Goal: Transaction & Acquisition: Purchase product/service

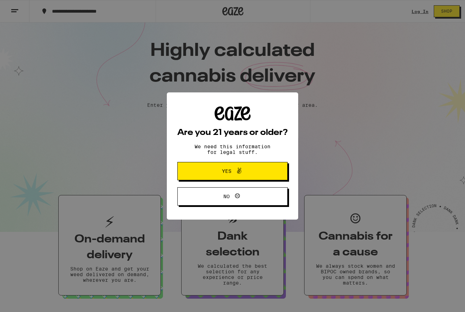
click at [236, 174] on icon at bounding box center [239, 170] width 8 height 8
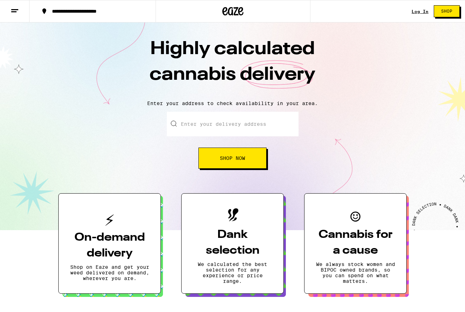
scroll to position [2, 0]
click at [212, 126] on input "Enter your delivery address" at bounding box center [233, 124] width 132 height 25
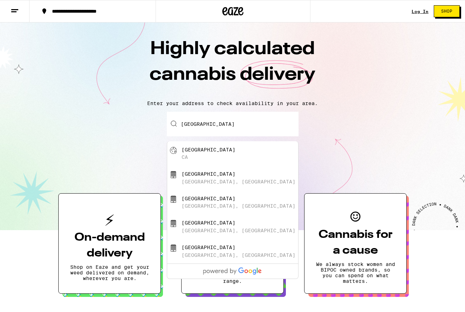
drag, startPoint x: 212, startPoint y: 126, endPoint x: 248, endPoint y: 161, distance: 50.6
click at [248, 160] on div "Palo Alto CA" at bounding box center [243, 153] width 125 height 13
type input "Palo Alto, CA"
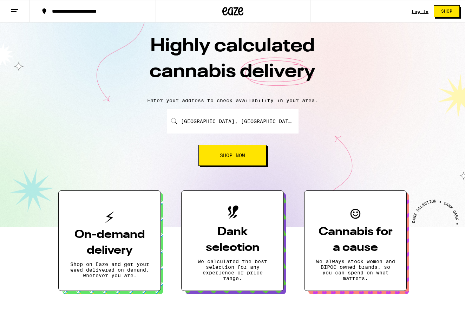
scroll to position [7, 0]
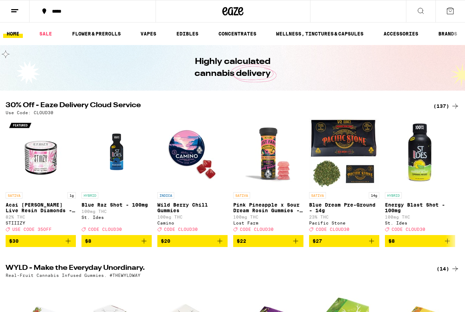
scroll to position [0, 0]
click at [408, 35] on link "ACCESSORIES" at bounding box center [400, 33] width 42 height 8
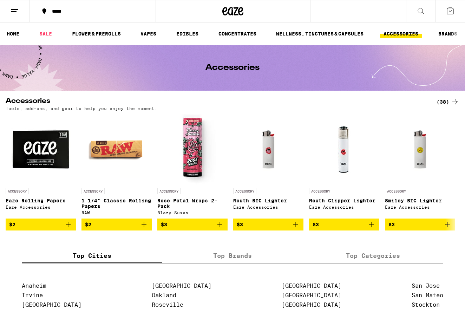
click at [408, 12] on button at bounding box center [420, 11] width 29 height 22
click at [429, 11] on button at bounding box center [420, 11] width 29 height 22
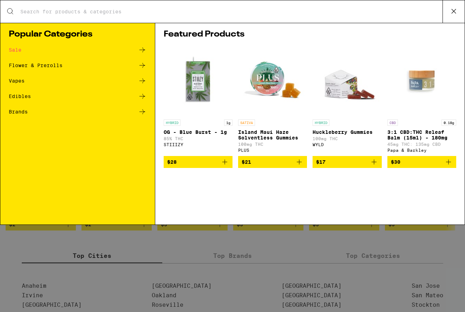
type input "v"
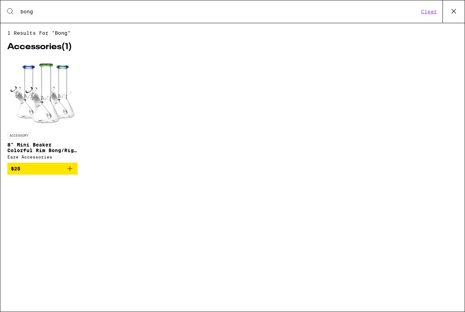
type input "bong"
click at [49, 106] on img at bounding box center [42, 93] width 70 height 70
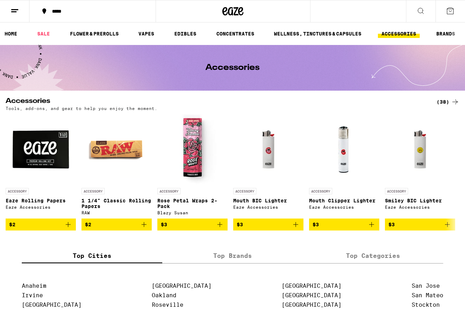
scroll to position [2, 0]
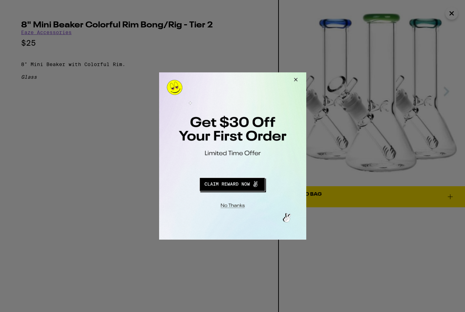
click at [242, 186] on button "Redirect to URL" at bounding box center [232, 183] width 122 height 17
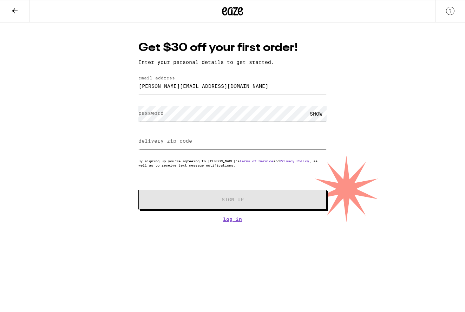
type input "[PERSON_NAME][EMAIL_ADDRESS][DOMAIN_NAME]"
click at [316, 119] on div "SHOW" at bounding box center [315, 114] width 21 height 16
click at [207, 148] on input "delivery zip code" at bounding box center [232, 141] width 188 height 16
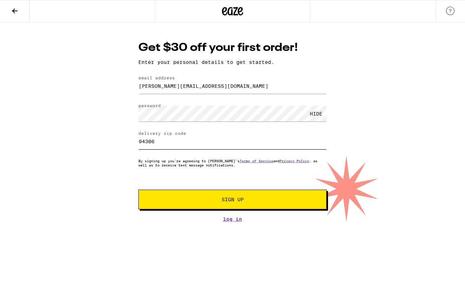
type input "94306"
click at [254, 200] on span "Sign Up" at bounding box center [232, 199] width 140 height 5
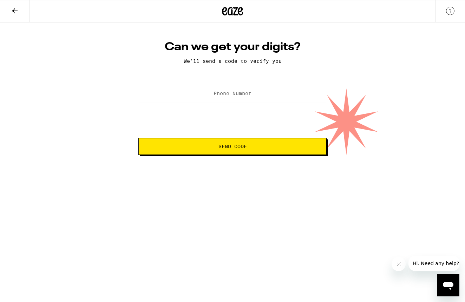
click at [236, 96] on label "Phone Number" at bounding box center [232, 94] width 38 height 6
click at [249, 151] on button "Send Code" at bounding box center [232, 146] width 188 height 17
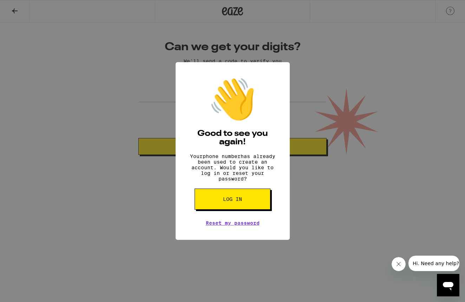
scroll to position [0, 0]
click at [143, 207] on div "👋 Good to see you again! Your phone number has already been used to create an a…" at bounding box center [232, 151] width 465 height 302
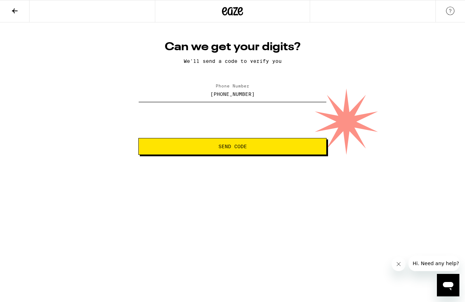
click at [258, 99] on input "(510) 925-7345" at bounding box center [232, 94] width 188 height 16
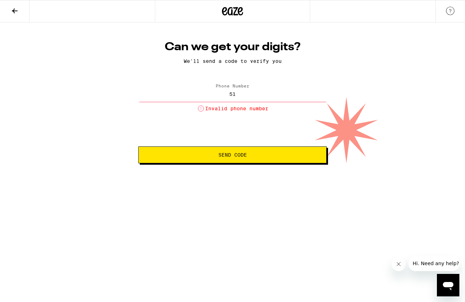
type input "5"
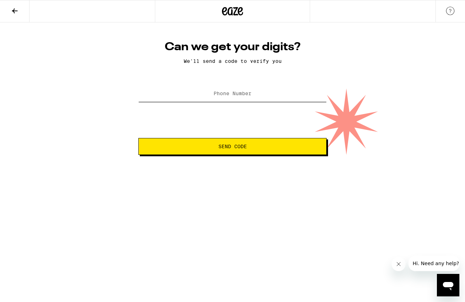
type input "0"
type input "(917) 541-4607"
click at [232, 147] on button "Send Code" at bounding box center [232, 146] width 188 height 17
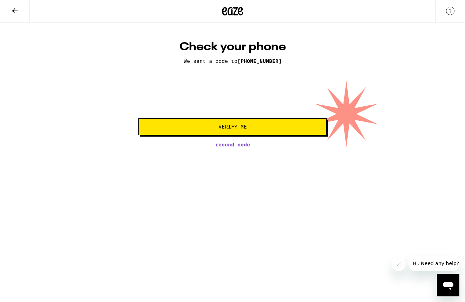
click at [207, 100] on input "tel" at bounding box center [201, 94] width 14 height 21
type input "5"
type input "6"
type input "5"
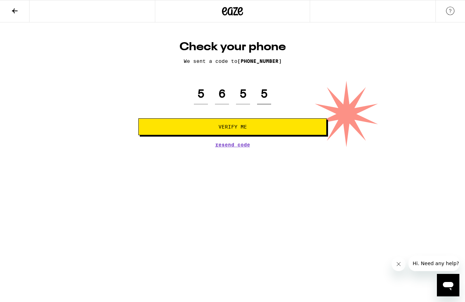
click at [232, 127] on button "Verify Me" at bounding box center [232, 126] width 188 height 17
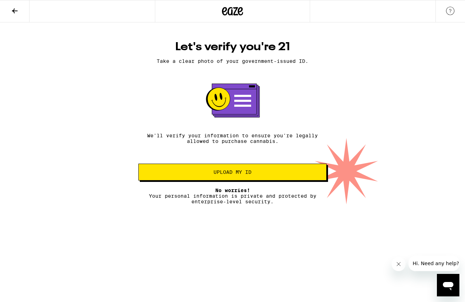
click at [254, 174] on span "Upload my ID" at bounding box center [232, 171] width 176 height 5
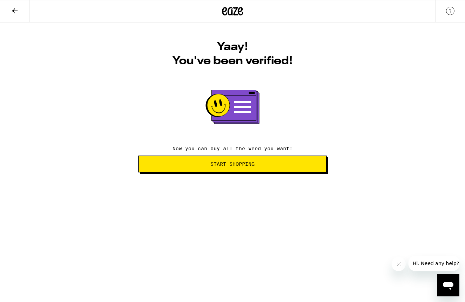
click at [270, 169] on button "Start Shopping" at bounding box center [232, 163] width 188 height 17
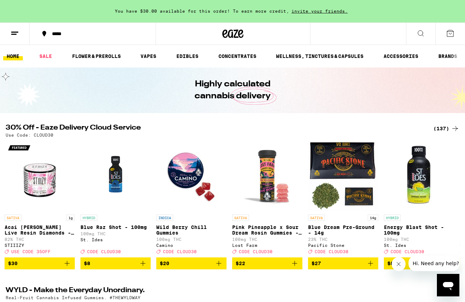
click at [417, 37] on button at bounding box center [420, 34] width 29 height 22
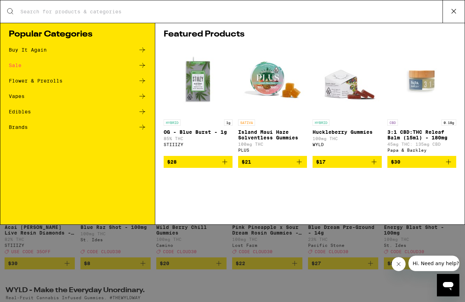
click at [204, 16] on div "Search for Products" at bounding box center [232, 11] width 464 height 22
click at [121, 14] on input "Search for Products" at bounding box center [231, 11] width 422 height 6
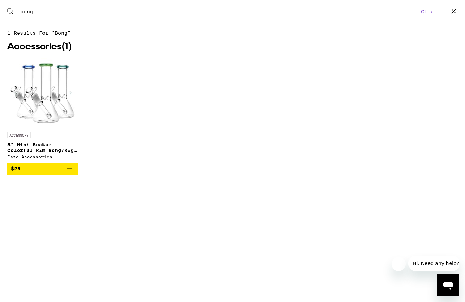
type input "bong"
click at [55, 140] on div "ACCESSORY 8" Mini Beaker Colorful Rim Bong/Rig - Tier 2 Eaze Accessories" at bounding box center [42, 145] width 70 height 27
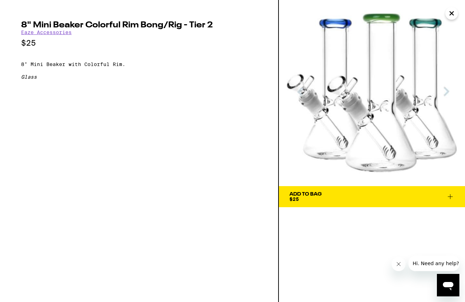
click at [294, 189] on button "Add To Bag $25" at bounding box center [372, 196] width 186 height 21
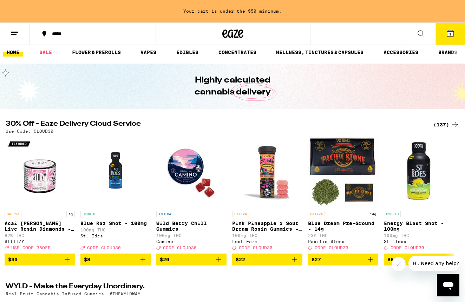
scroll to position [1, 0]
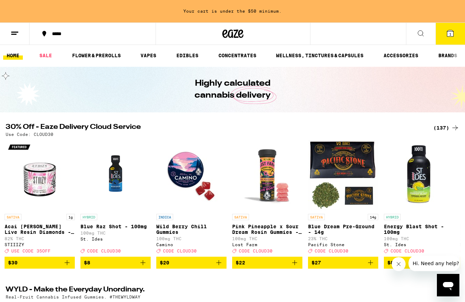
click at [406, 32] on button at bounding box center [420, 34] width 29 height 22
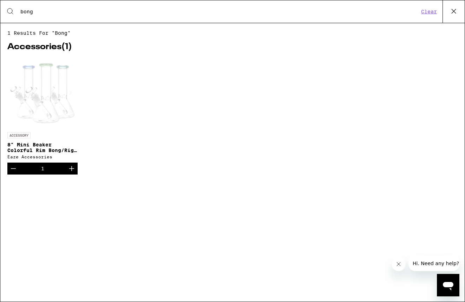
scroll to position [0, 0]
click at [223, 14] on input "bong" at bounding box center [219, 11] width 399 height 6
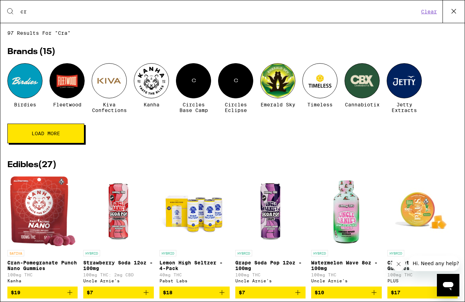
type input "c"
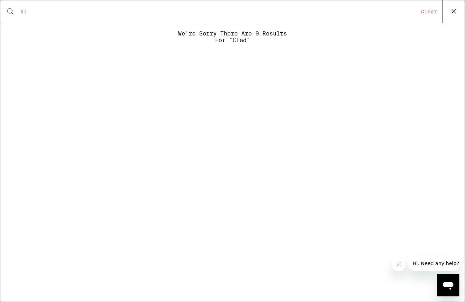
type input "c"
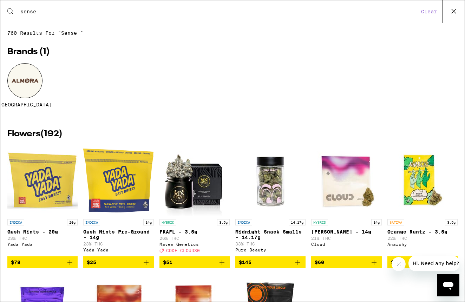
click at [193, 13] on input "sense" at bounding box center [219, 11] width 399 height 6
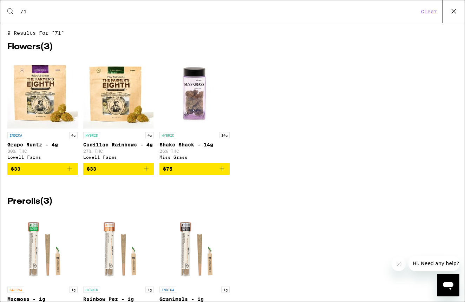
type input "7"
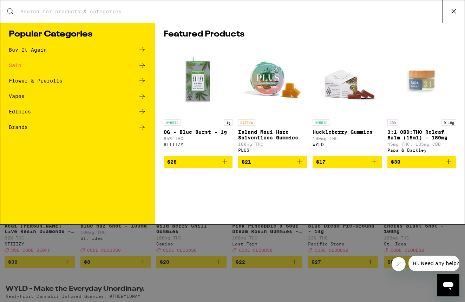
scroll to position [0, 0]
click at [40, 131] on ul "Buy It Again Sale Flower & Prerolls Vapes Edibles Brands" at bounding box center [78, 92] width 138 height 93
click at [140, 126] on icon at bounding box center [142, 127] width 8 height 8
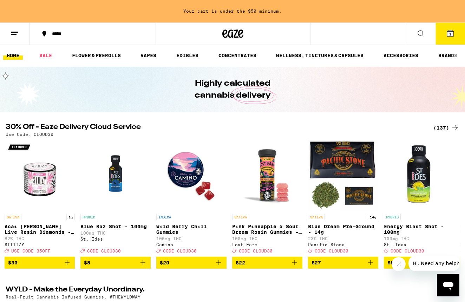
scroll to position [1, 0]
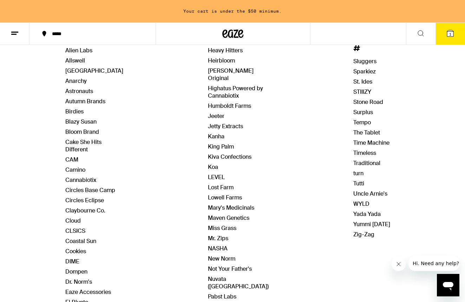
scroll to position [98, 0]
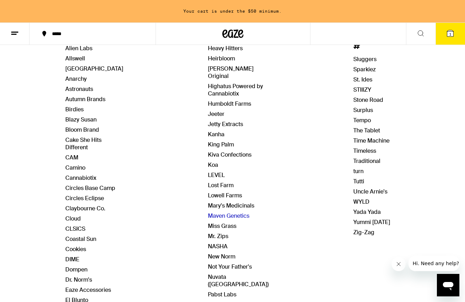
click at [229, 212] on link "Maven Genetics" at bounding box center [228, 215] width 41 height 7
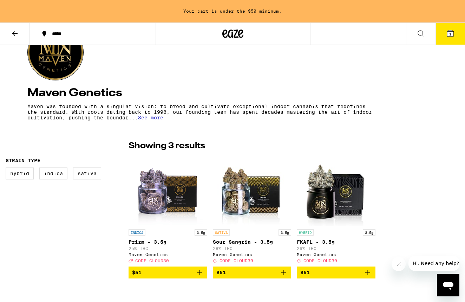
scroll to position [80, 0]
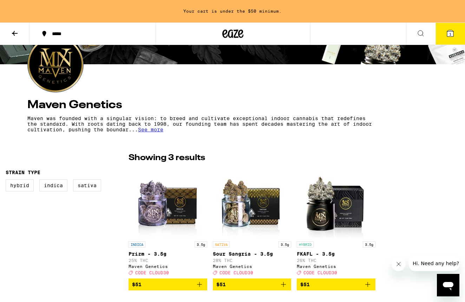
click at [16, 33] on icon at bounding box center [15, 33] width 6 height 5
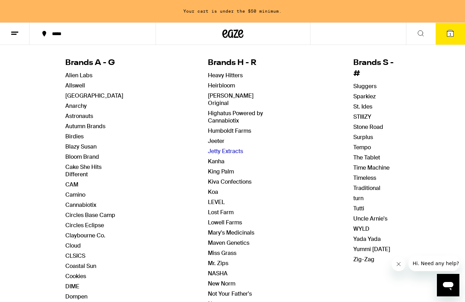
scroll to position [72, 0]
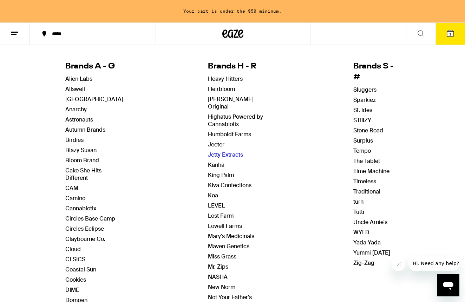
click at [221, 143] on div "Brands H - R Heavy Hitters Heirbloom Henry's Original Highatus Powered by Canna…" at bounding box center [238, 244] width 61 height 386
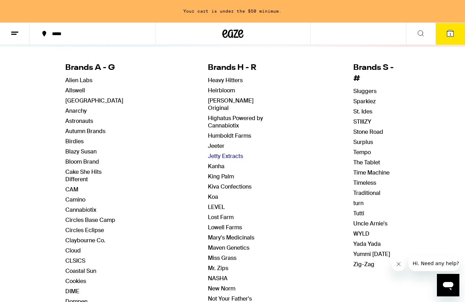
click at [220, 145] on div "Brands H - R Heavy Hitters Heirbloom Henry's Original Highatus Powered by Canna…" at bounding box center [238, 245] width 61 height 386
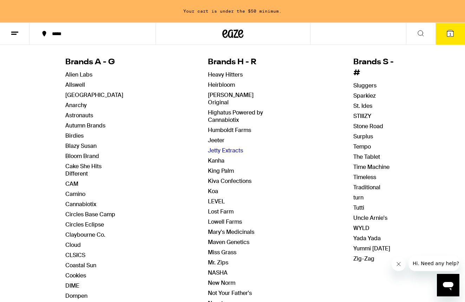
scroll to position [73, 0]
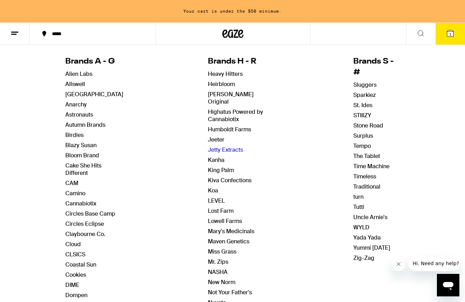
click at [220, 146] on link "Jetty Extracts" at bounding box center [225, 149] width 35 height 7
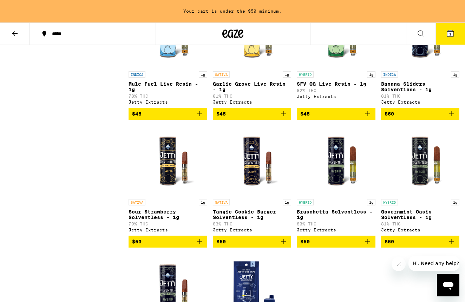
scroll to position [498, 0]
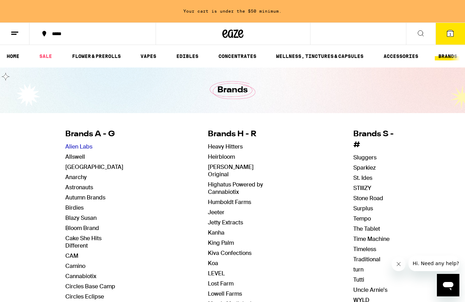
click at [77, 147] on link "Alien Labs" at bounding box center [78, 146] width 27 height 7
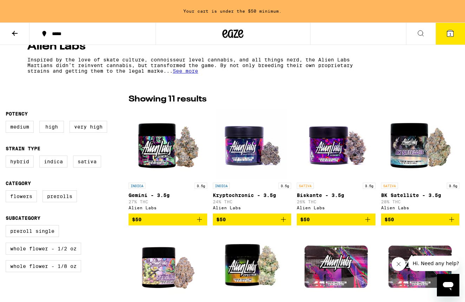
scroll to position [141, 0]
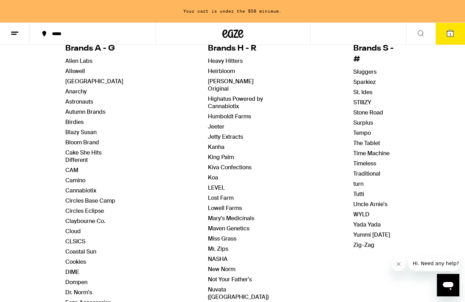
scroll to position [79, 0]
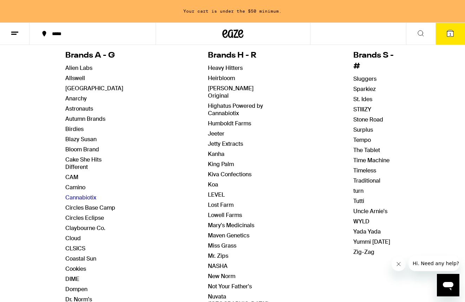
click at [93, 199] on link "Cannabiotix" at bounding box center [80, 197] width 31 height 7
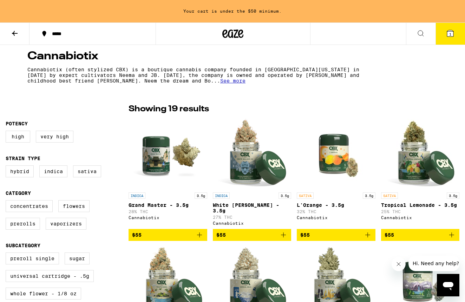
scroll to position [129, 0]
click at [330, 169] on img "Open page for L'Orange - 3.5g from Cannabiotix" at bounding box center [336, 154] width 70 height 70
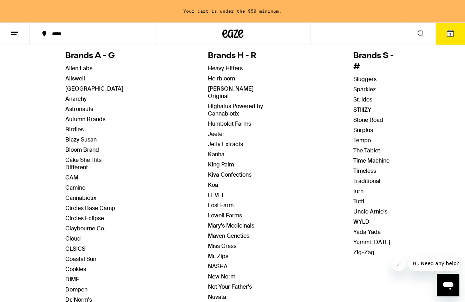
scroll to position [77, 0]
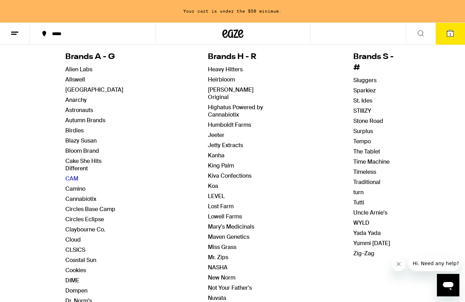
click at [74, 178] on link "CAM" at bounding box center [71, 178] width 13 height 7
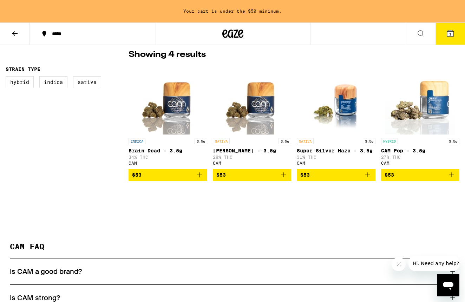
scroll to position [162, 0]
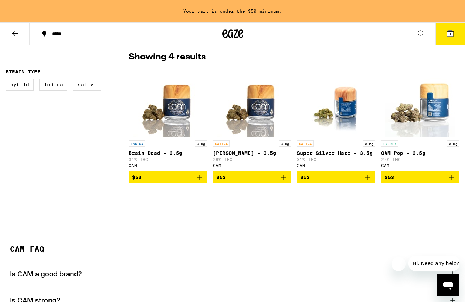
click at [23, 32] on button at bounding box center [14, 34] width 29 height 22
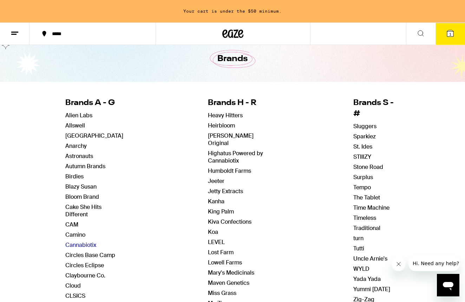
scroll to position [35, 0]
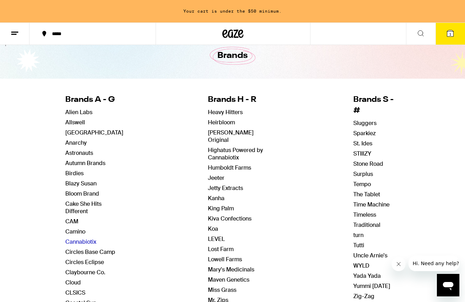
click at [88, 241] on link "Cannabiotix" at bounding box center [80, 241] width 31 height 7
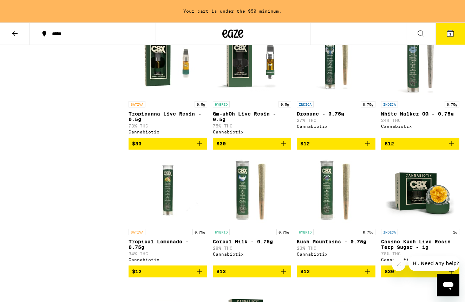
scroll to position [470, 0]
click at [281, 275] on icon "Add to bag" at bounding box center [283, 271] width 8 height 8
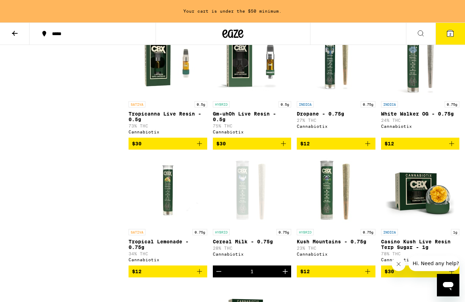
click at [23, 33] on button at bounding box center [14, 34] width 29 height 22
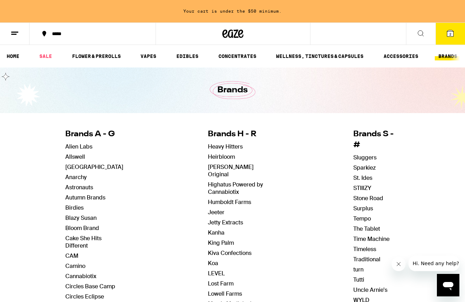
click at [414, 34] on button at bounding box center [420, 34] width 29 height 22
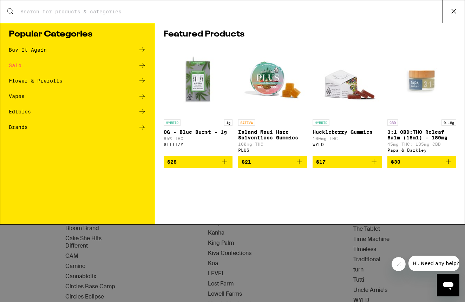
click at [206, 14] on input "Search for Products" at bounding box center [231, 11] width 422 height 6
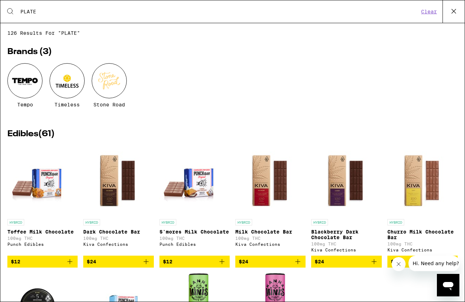
type input "PLATE"
click at [449, 9] on icon at bounding box center [453, 11] width 11 height 11
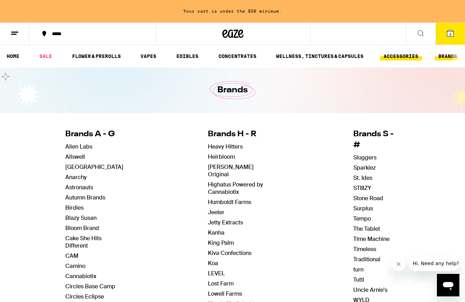
click at [412, 56] on link "ACCESSORIES" at bounding box center [401, 56] width 42 height 8
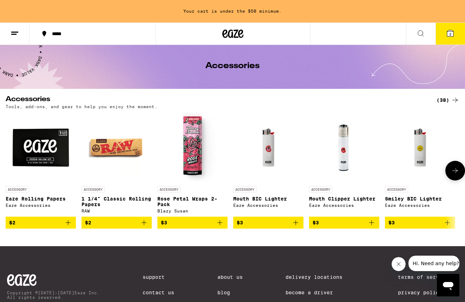
scroll to position [22, 0]
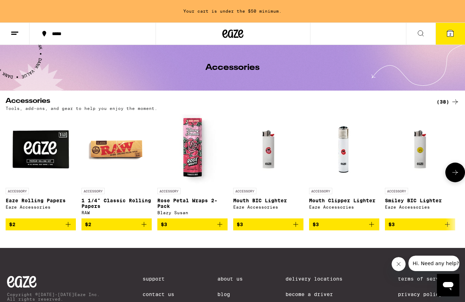
click at [452, 170] on icon at bounding box center [455, 172] width 8 height 8
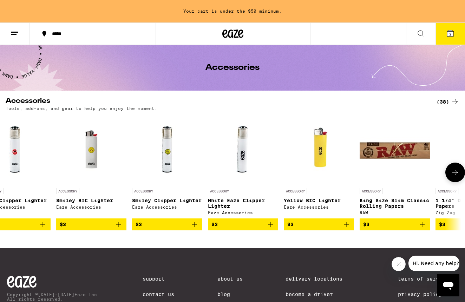
scroll to position [0, 377]
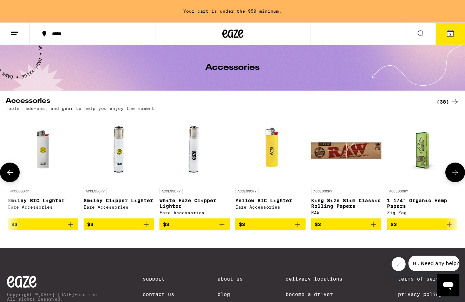
click at [11, 173] on icon at bounding box center [10, 172] width 8 height 8
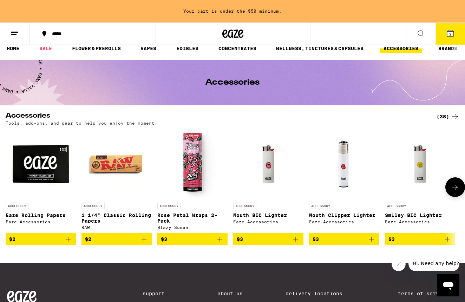
scroll to position [10, 0]
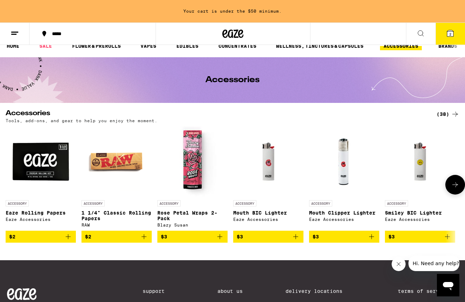
click at [297, 240] on icon "Add to bag" at bounding box center [295, 236] width 8 height 8
click at [371, 239] on icon "Add to bag" at bounding box center [371, 236] width 5 height 5
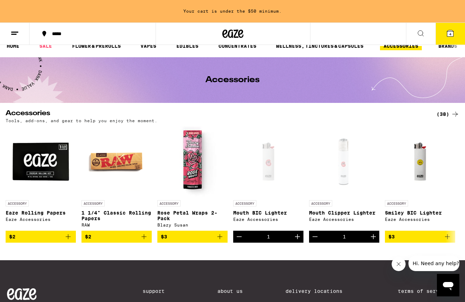
scroll to position [0, 0]
click at [424, 30] on icon at bounding box center [420, 33] width 8 height 8
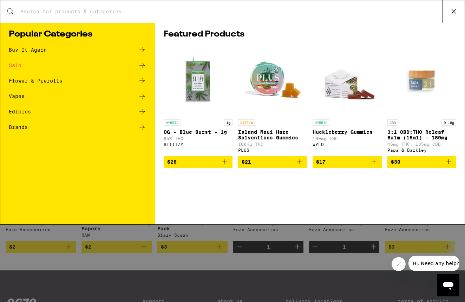
click at [451, 15] on icon at bounding box center [453, 11] width 11 height 11
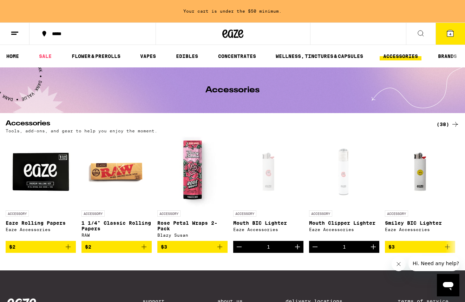
scroll to position [0, 0]
click at [456, 195] on icon at bounding box center [455, 195] width 8 height 8
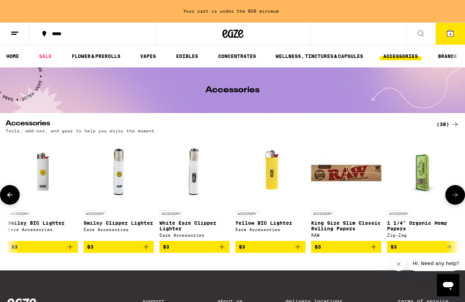
click at [452, 195] on icon at bounding box center [455, 195] width 8 height 8
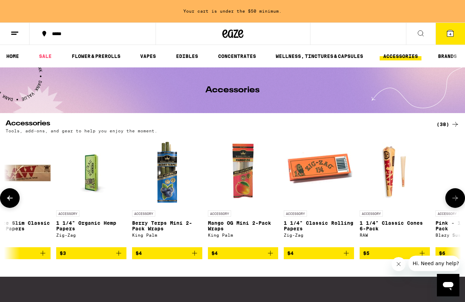
scroll to position [0, 754]
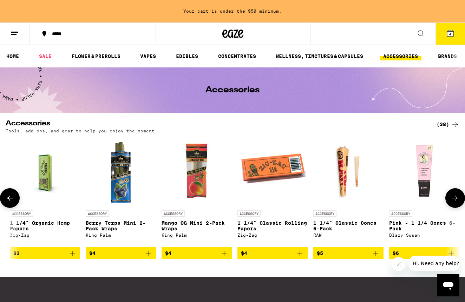
click at [452, 195] on button at bounding box center [455, 198] width 20 height 20
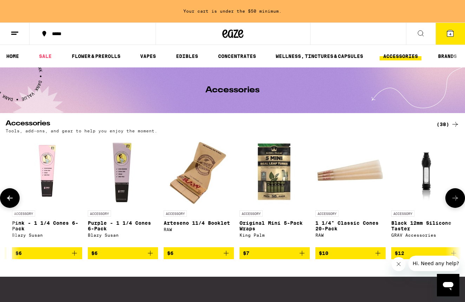
click at [452, 195] on button at bounding box center [455, 198] width 20 height 20
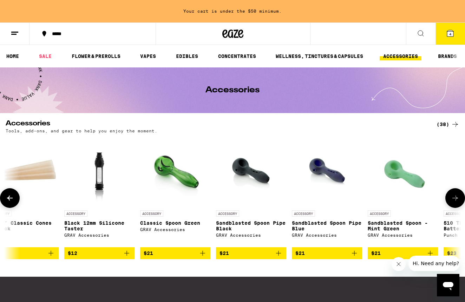
scroll to position [0, 1507]
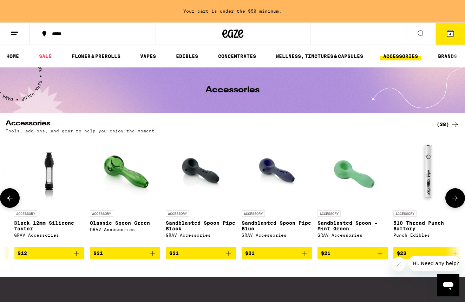
click at [452, 195] on button at bounding box center [455, 198] width 20 height 20
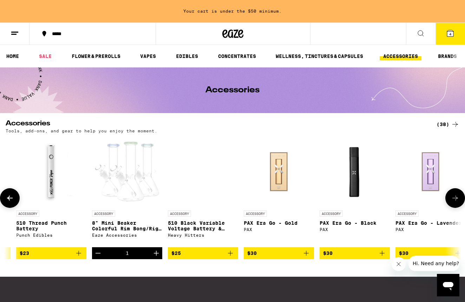
click at [452, 195] on button at bounding box center [455, 198] width 20 height 20
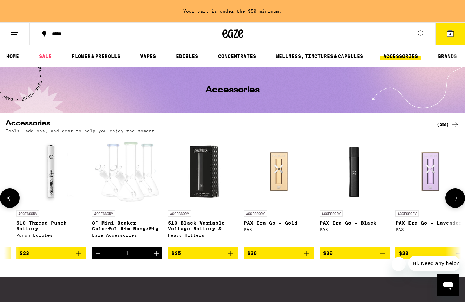
scroll to position [0, 2261]
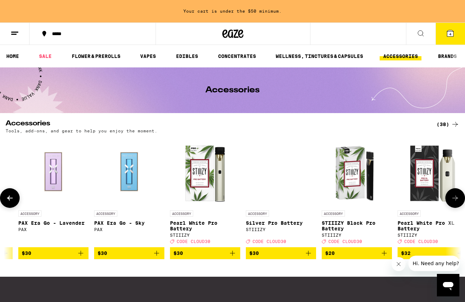
click at [452, 195] on button at bounding box center [455, 198] width 20 height 20
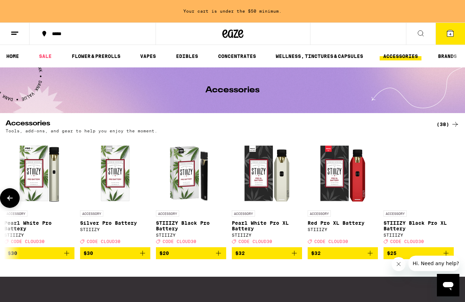
click at [452, 195] on div at bounding box center [455, 198] width 20 height 20
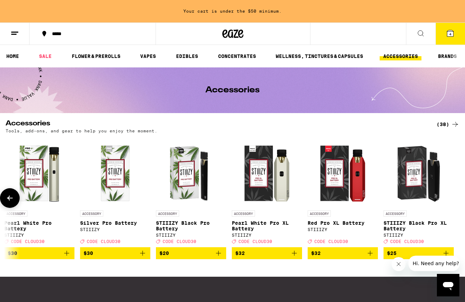
click at [4, 199] on button at bounding box center [10, 198] width 20 height 20
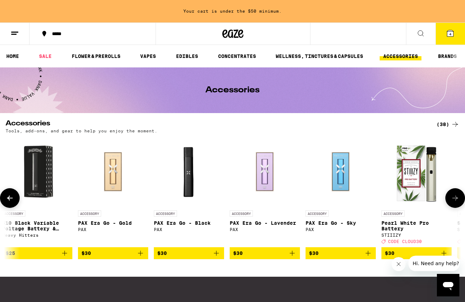
click at [4, 199] on button at bounding box center [10, 198] width 20 height 20
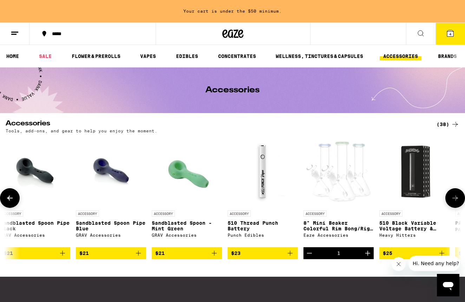
click at [4, 199] on button at bounding box center [10, 198] width 20 height 20
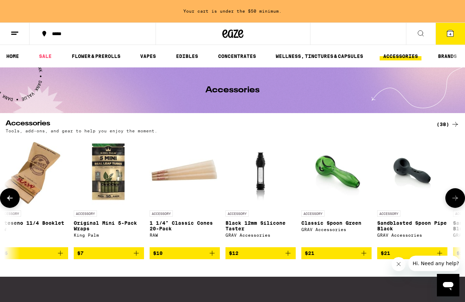
click at [4, 199] on button at bounding box center [10, 198] width 20 height 20
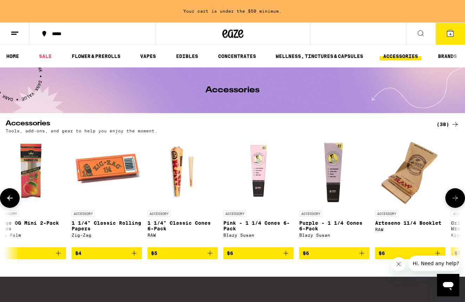
click at [4, 199] on button at bounding box center [10, 198] width 20 height 20
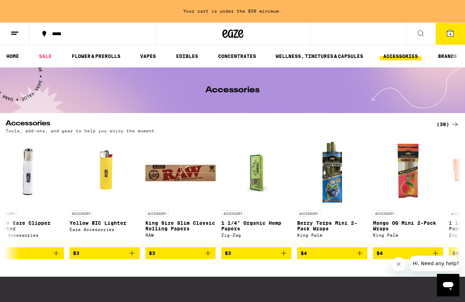
scroll to position [0, 0]
click at [449, 35] on span "4" at bounding box center [450, 34] width 2 height 4
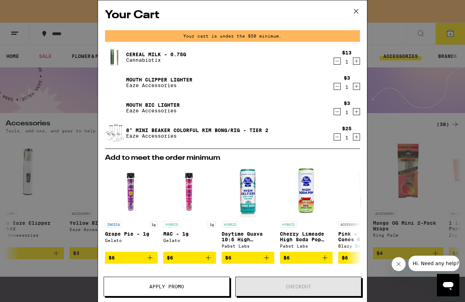
scroll to position [0, 0]
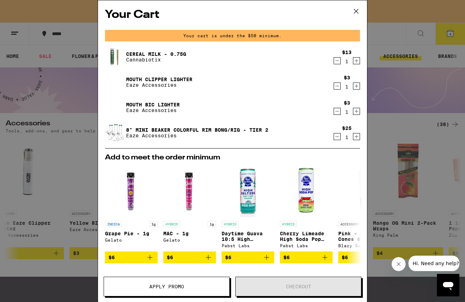
click at [334, 110] on icon "Decrement" at bounding box center [337, 111] width 6 height 8
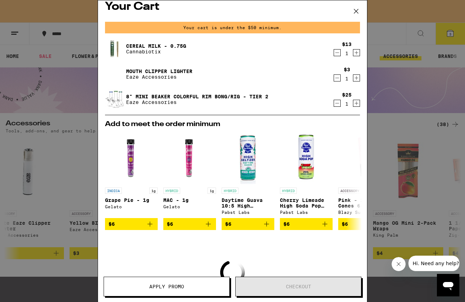
scroll to position [9, 0]
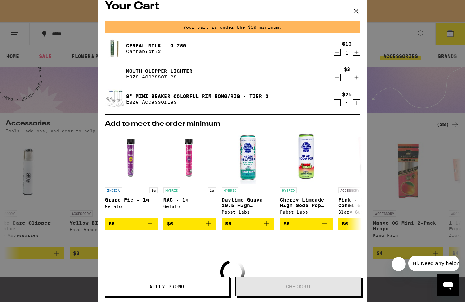
click at [128, 45] on link "Cereal Milk - 0.75g" at bounding box center [156, 46] width 60 height 6
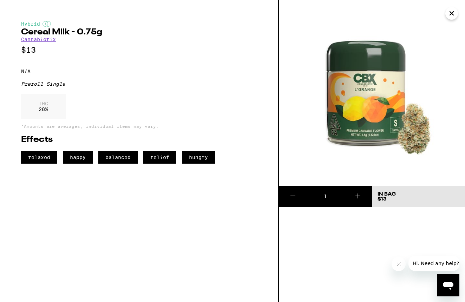
click at [451, 16] on icon "Close" at bounding box center [451, 13] width 8 height 11
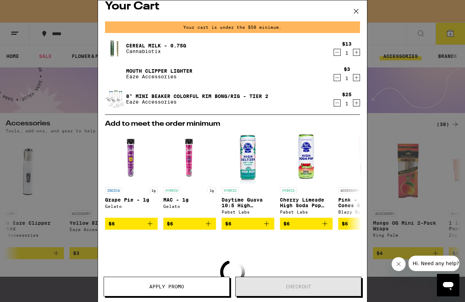
click at [90, 60] on div "Your Cart Your cart is under the $50 minimum. Cereal Milk - 0.75g Cannabiotix $…" at bounding box center [232, 151] width 465 height 302
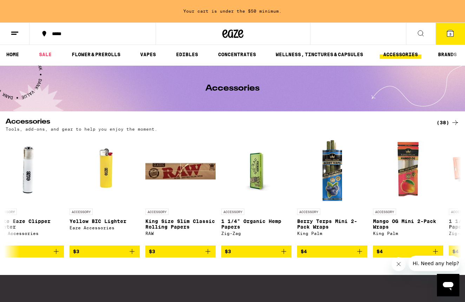
scroll to position [2, 0]
click at [427, 33] on button at bounding box center [420, 34] width 29 height 22
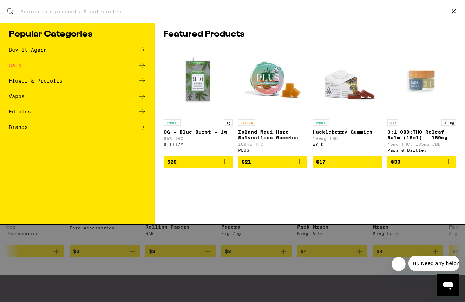
scroll to position [2, 0]
click at [272, 14] on input "Search for Products" at bounding box center [231, 11] width 422 height 6
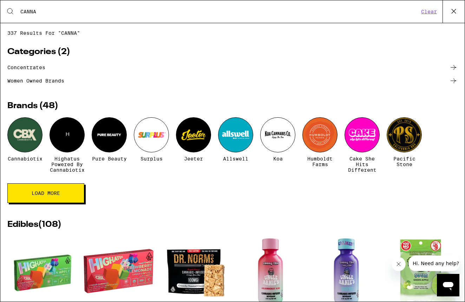
type input "CANNA"
click at [29, 130] on div at bounding box center [24, 134] width 35 height 35
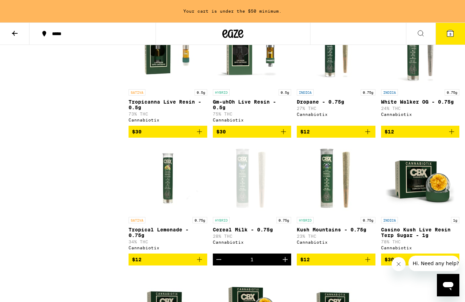
scroll to position [482, 0]
click at [341, 190] on img "Open page for Kush Mountains - 0.75g from Cannabiotix" at bounding box center [336, 178] width 70 height 70
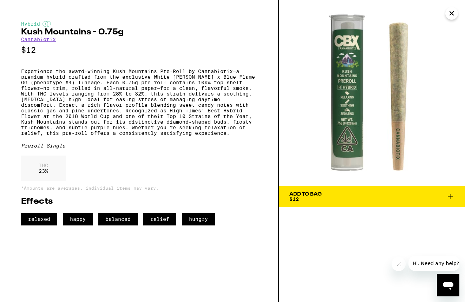
click at [348, 199] on span "Add To Bag $12" at bounding box center [371, 197] width 165 height 10
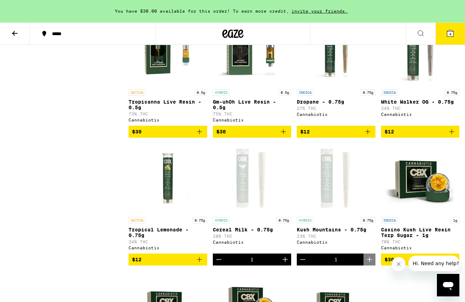
click at [442, 40] on button "4" at bounding box center [449, 34] width 29 height 22
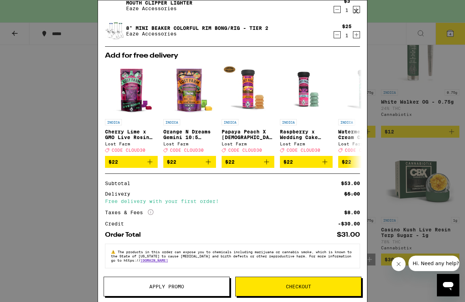
scroll to position [107, 0]
click at [305, 292] on button "Checkout" at bounding box center [298, 287] width 126 height 20
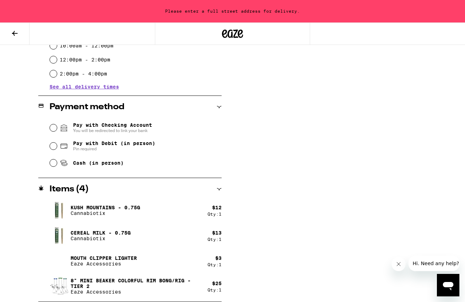
scroll to position [251, 0]
click at [61, 284] on img at bounding box center [59, 286] width 20 height 20
click at [93, 278] on p "8" Mini Beaker Colorful Rim Bong/Rig - Tier 2" at bounding box center [136, 283] width 131 height 11
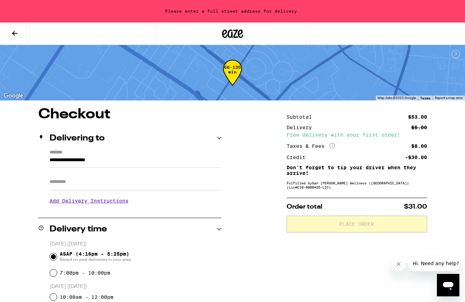
scroll to position [0, 0]
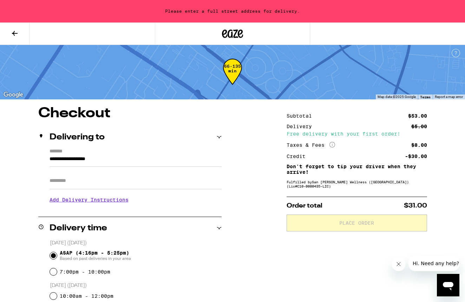
click at [25, 34] on button at bounding box center [14, 34] width 29 height 22
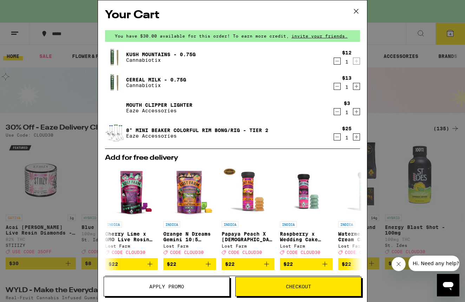
click at [417, 31] on div "Your Cart You have $30.00 available for this order! To earn more credit, invite…" at bounding box center [232, 151] width 465 height 302
click at [359, 12] on icon at bounding box center [356, 11] width 11 height 11
drag, startPoint x: 357, startPoint y: 11, endPoint x: 317, endPoint y: 76, distance: 76.3
click at [357, 11] on icon at bounding box center [356, 11] width 11 height 11
click at [353, 10] on icon at bounding box center [356, 11] width 11 height 11
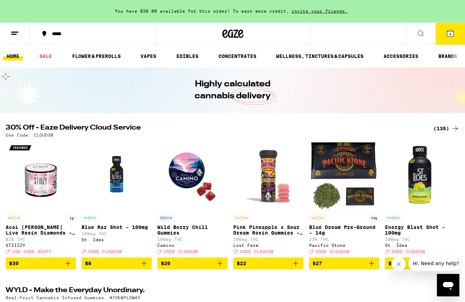
click at [420, 31] on icon at bounding box center [420, 33] width 8 height 8
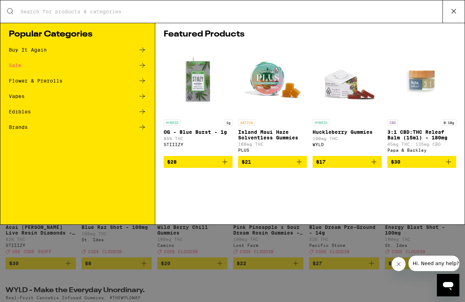
click at [241, 15] on input "Search for Products" at bounding box center [231, 11] width 422 height 6
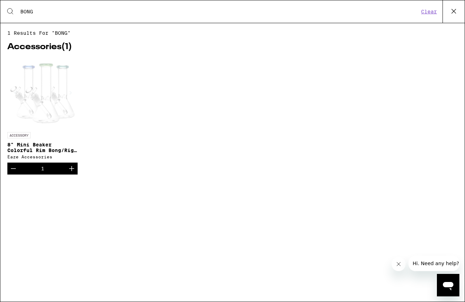
type input "BONG"
click at [65, 80] on div at bounding box center [42, 93] width 70 height 70
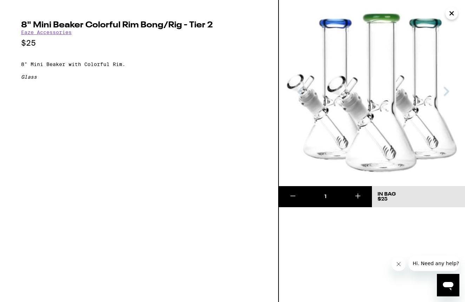
click at [449, 15] on icon "Close" at bounding box center [451, 13] width 8 height 11
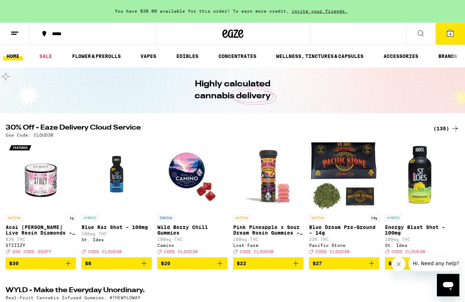
scroll to position [1, 0]
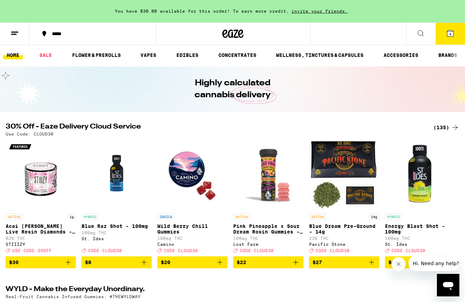
click at [446, 33] on icon at bounding box center [450, 33] width 8 height 8
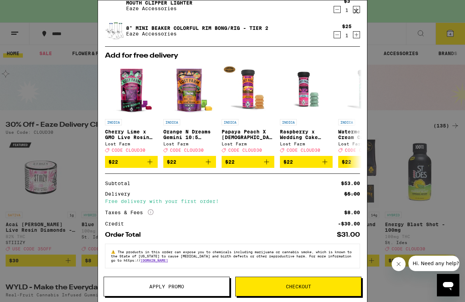
scroll to position [107, 0]
click at [317, 280] on button "Checkout" at bounding box center [298, 287] width 126 height 20
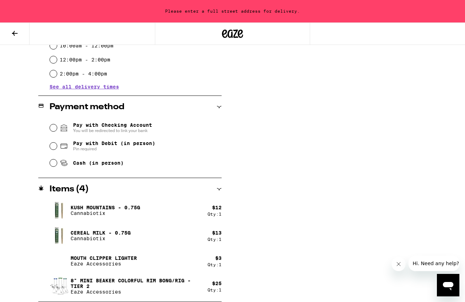
scroll to position [251, 0]
click at [55, 149] on input "Pay with Debit (in person) Pin required" at bounding box center [53, 145] width 7 height 7
radio input "true"
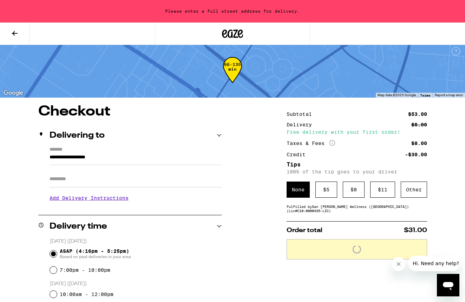
scroll to position [0, 0]
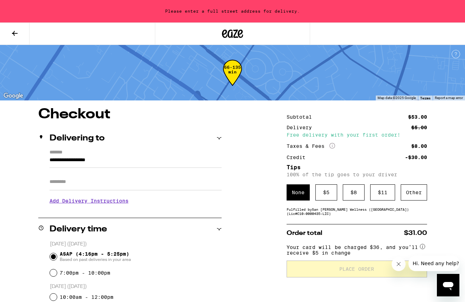
click at [98, 165] on input "**********" at bounding box center [135, 162] width 172 height 12
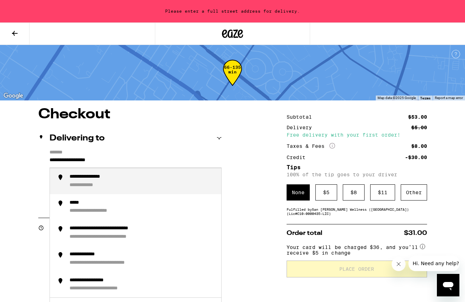
click at [99, 161] on input "**********" at bounding box center [135, 162] width 172 height 12
click at [90, 188] on div "**********" at bounding box center [89, 185] width 41 height 6
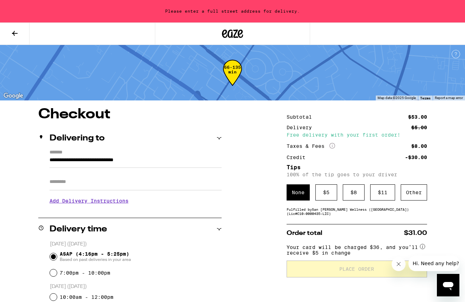
type input "**********"
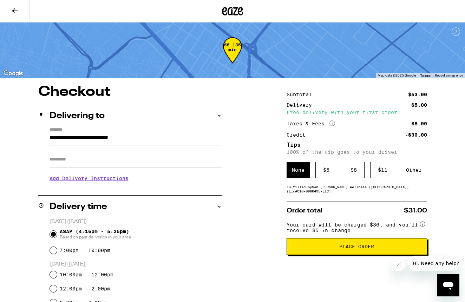
drag, startPoint x: 98, startPoint y: 182, endPoint x: 104, endPoint y: 186, distance: 6.9
click at [98, 182] on h3 "Add Delivery Instructions" at bounding box center [135, 178] width 172 height 16
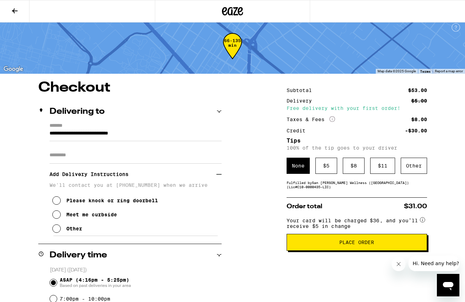
scroll to position [5, 0]
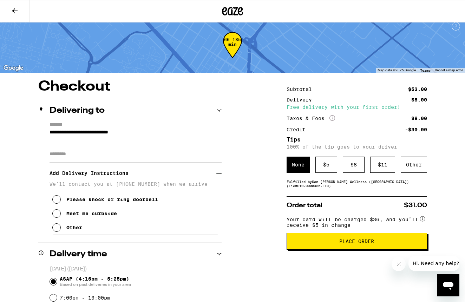
click at [56, 218] on icon at bounding box center [56, 213] width 8 height 8
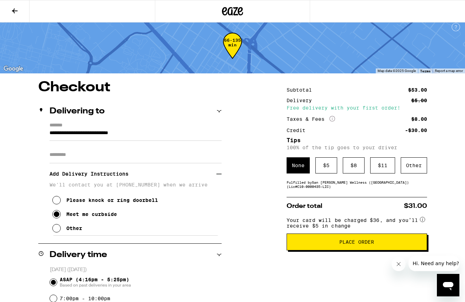
scroll to position [5, 0]
click at [82, 160] on input "Apt/Suite" at bounding box center [135, 154] width 172 height 17
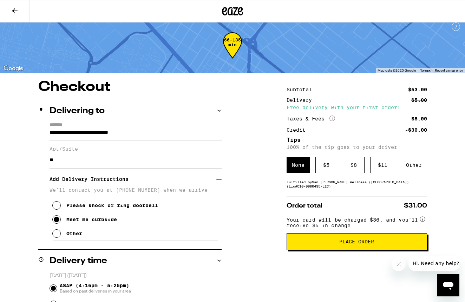
type input "*"
click at [73, 162] on input "**********" at bounding box center [135, 160] width 172 height 17
click at [65, 162] on input "**********" at bounding box center [135, 160] width 172 height 17
click at [61, 162] on input "**********" at bounding box center [135, 160] width 172 height 17
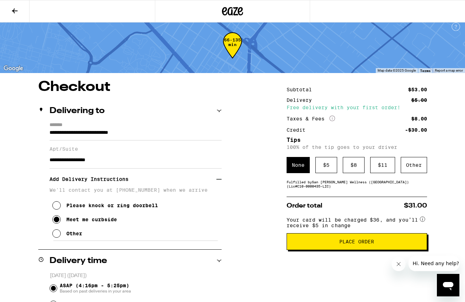
drag, startPoint x: 103, startPoint y: 165, endPoint x: 103, endPoint y: 169, distance: 4.6
click at [103, 165] on input "**********" at bounding box center [135, 160] width 172 height 17
click at [61, 162] on input "**********" at bounding box center [135, 160] width 172 height 17
click at [116, 162] on input "**********" at bounding box center [135, 160] width 172 height 17
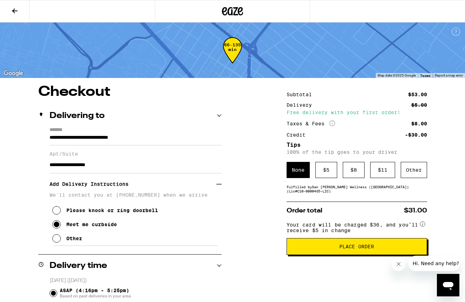
scroll to position [0, 0]
type input "**********"
click at [339, 249] on span "Place Order" at bounding box center [356, 246] width 35 height 5
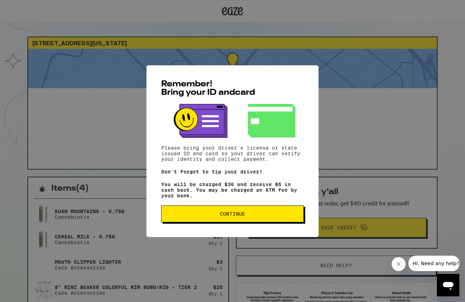
click at [197, 214] on span "Continue" at bounding box center [232, 213] width 131 height 5
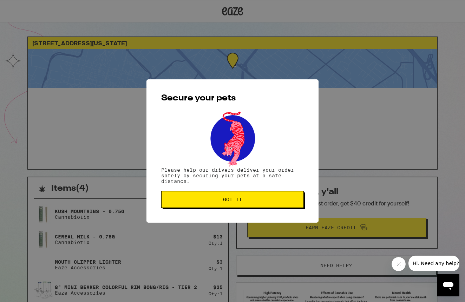
click at [199, 201] on span "Got it" at bounding box center [232, 199] width 131 height 5
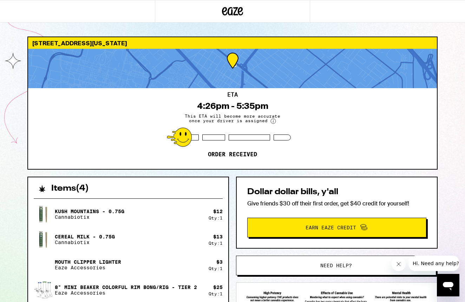
click at [313, 232] on span "Earn Eaze Credit" at bounding box center [336, 227] width 168 height 9
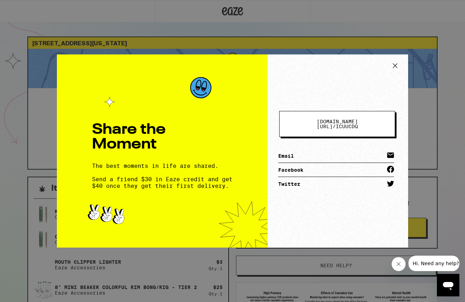
click at [358, 126] on span "eaze.com/share/l / icuucdq" at bounding box center [336, 124] width 59 height 10
click at [394, 65] on icon at bounding box center [394, 65] width 11 height 11
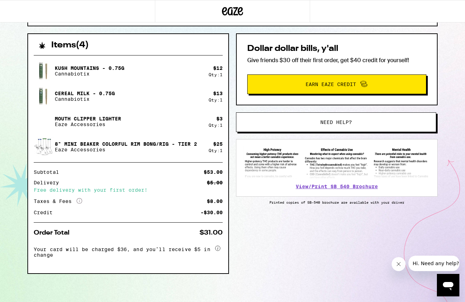
scroll to position [145, 0]
click at [348, 87] on button "Earn Eaze Credit" at bounding box center [336, 84] width 179 height 20
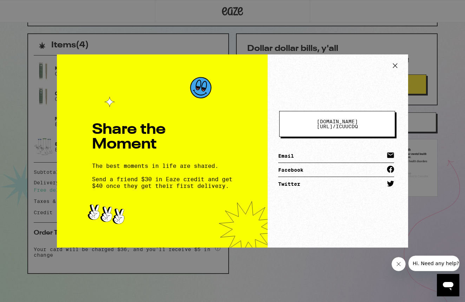
drag, startPoint x: 371, startPoint y: 125, endPoint x: 357, endPoint y: 133, distance: 16.2
click at [366, 125] on span "eaze.com/share/l / icuucdq" at bounding box center [336, 124] width 59 height 10
click at [178, 24] on div "Share the Moment The best moments in life are shared. Send a friend $30 in Eaze…" at bounding box center [232, 151] width 465 height 302
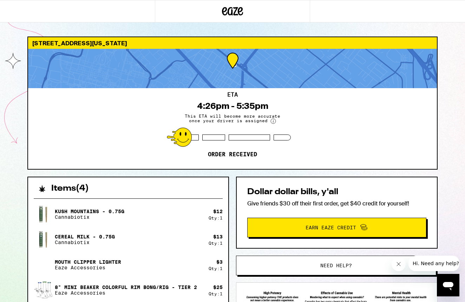
scroll to position [0, 0]
click at [249, 124] on span "This ETA will become more accurate once your driver is assigned" at bounding box center [232, 119] width 105 height 10
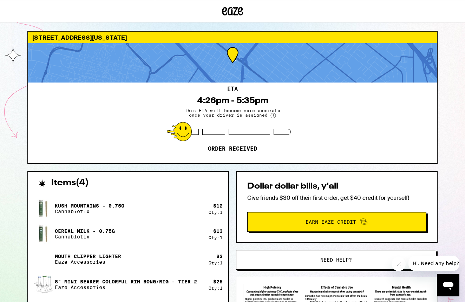
scroll to position [8, 0]
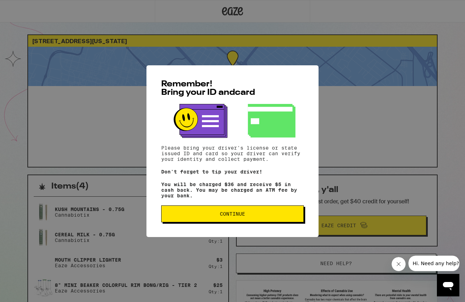
scroll to position [4, 0]
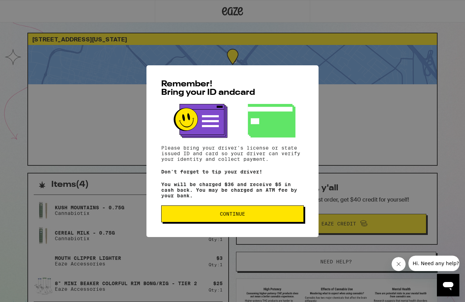
click at [263, 221] on button "Continue" at bounding box center [232, 213] width 142 height 17
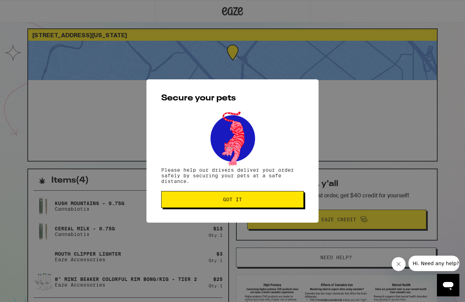
scroll to position [9, 0]
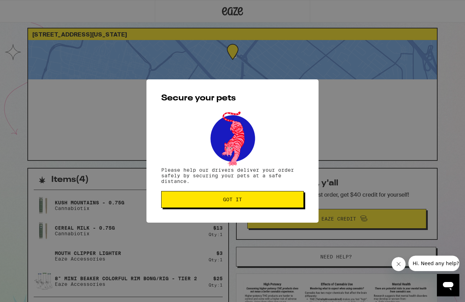
click at [244, 210] on div "Secure your pets Please help our drivers deliver your order safely by securing …" at bounding box center [232, 150] width 172 height 143
click at [244, 207] on button "Got it" at bounding box center [232, 199] width 142 height 17
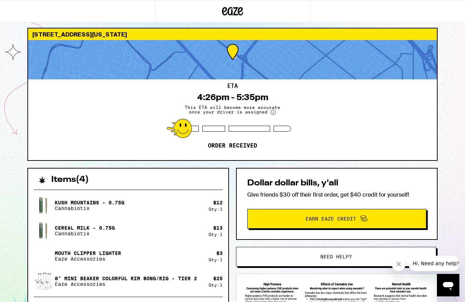
click at [181, 127] on div at bounding box center [179, 128] width 25 height 19
click at [337, 140] on div "ETA 4:26pm - 5:35pm This ETA will become more accurate once your driver is assi…" at bounding box center [232, 119] width 408 height 81
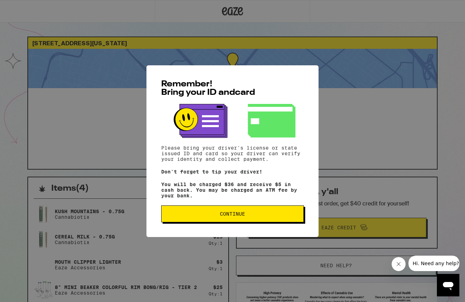
click at [225, 213] on span "Continue" at bounding box center [232, 213] width 25 height 5
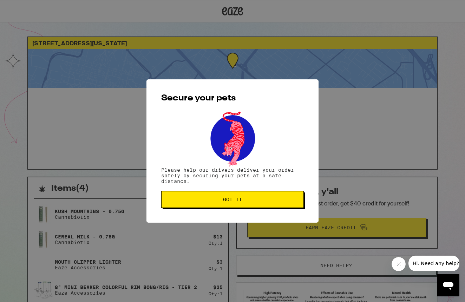
click at [225, 213] on div "Secure your pets Please help our drivers deliver your order safely by securing …" at bounding box center [232, 150] width 172 height 143
click at [241, 201] on span "Got it" at bounding box center [232, 199] width 19 height 5
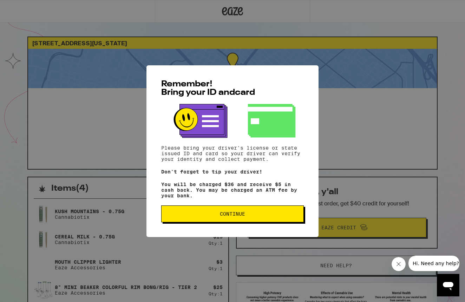
click at [249, 214] on span "Continue" at bounding box center [232, 213] width 131 height 5
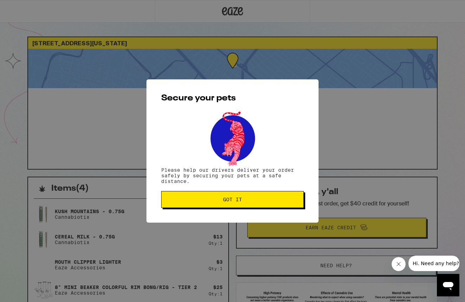
click at [238, 201] on span "Got it" at bounding box center [232, 199] width 19 height 5
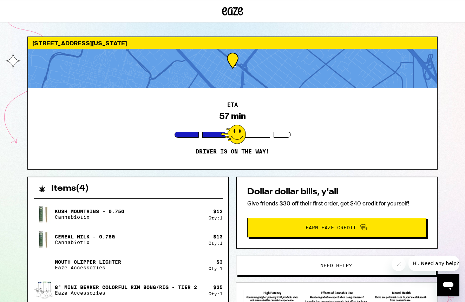
click at [229, 70] on div at bounding box center [232, 68] width 408 height 39
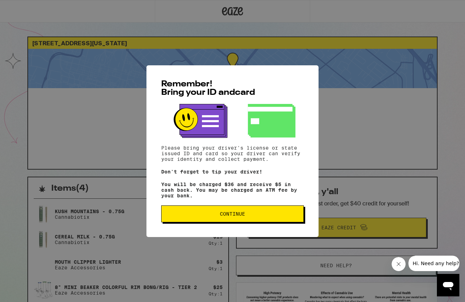
scroll to position [6, 0]
click at [261, 220] on div "Remember! Bring your ID and card Please bring your driver's license or state is…" at bounding box center [232, 151] width 172 height 172
click at [262, 216] on button "Continue" at bounding box center [232, 213] width 142 height 17
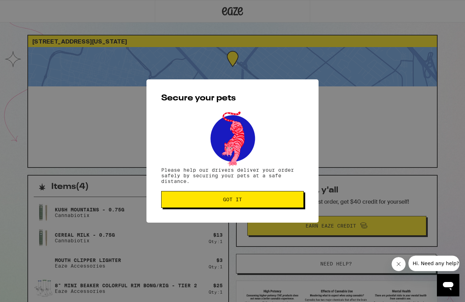
scroll to position [0, 0]
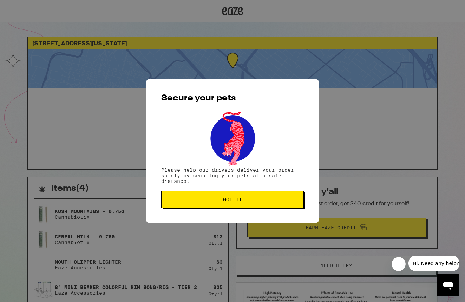
click at [275, 197] on button "Got it" at bounding box center [232, 199] width 142 height 17
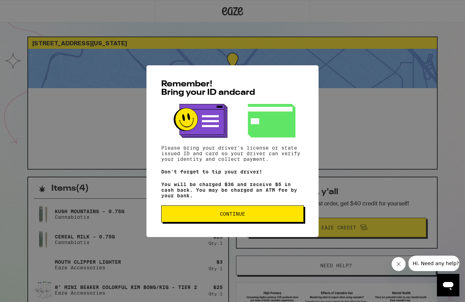
click at [254, 216] on span "Continue" at bounding box center [232, 213] width 131 height 5
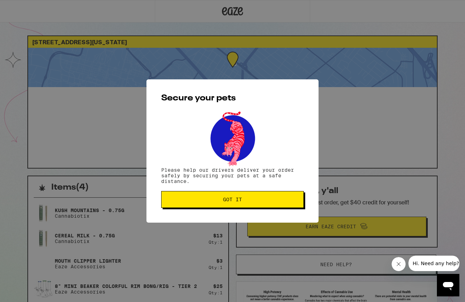
click at [253, 208] on button "Got it" at bounding box center [232, 199] width 142 height 17
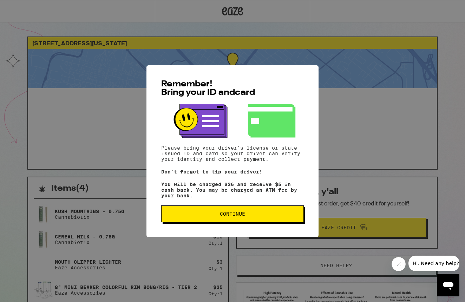
click at [272, 219] on button "Continue" at bounding box center [232, 213] width 142 height 17
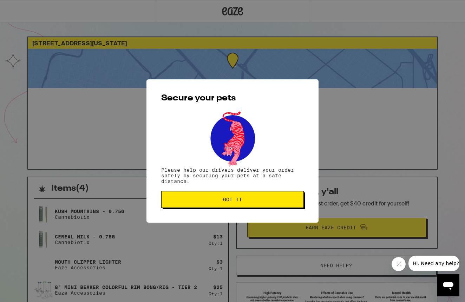
click at [272, 200] on span "Got it" at bounding box center [232, 199] width 131 height 5
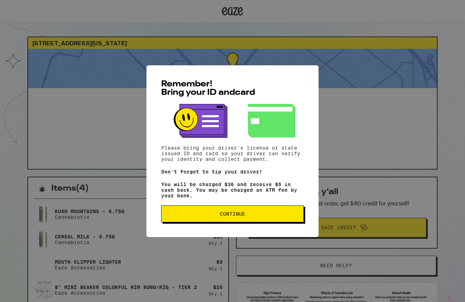
click at [233, 216] on span "Continue" at bounding box center [232, 213] width 25 height 5
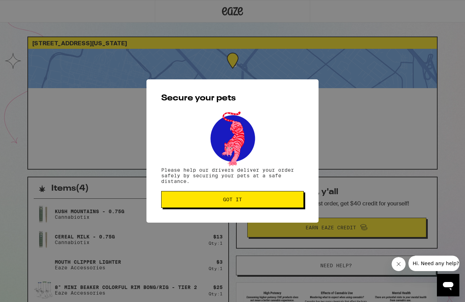
click at [244, 204] on button "Got it" at bounding box center [232, 199] width 142 height 17
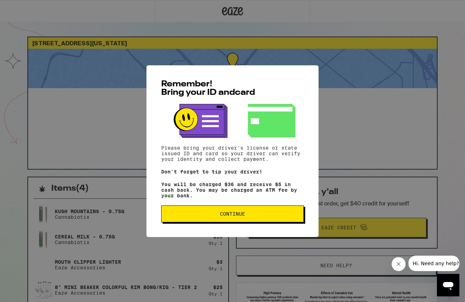
click at [251, 210] on button "Continue" at bounding box center [232, 213] width 142 height 17
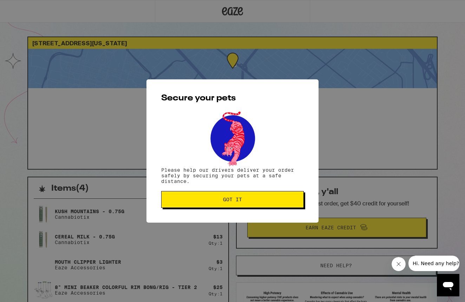
click at [241, 204] on button "Got it" at bounding box center [232, 199] width 142 height 17
